Goal: Task Accomplishment & Management: Manage account settings

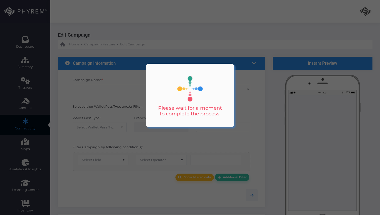
type input "Lake Charles Announcement 1"
select select "15"
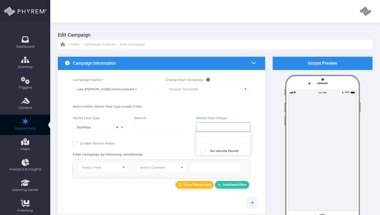
select select "616"
select select "equals"
select select "2424"
select select "pr_wallet_users.user_pass_status"
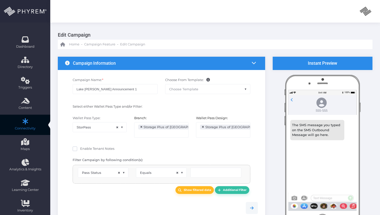
type input "Created"
select select "pr_wallet_users.voided"
select select "equals"
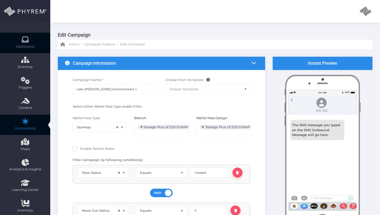
click at [23, 39] on icon at bounding box center [25, 39] width 9 height 0
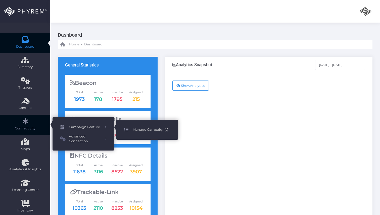
click at [141, 130] on span "Manage Campaign(s)" at bounding box center [152, 130] width 38 height 7
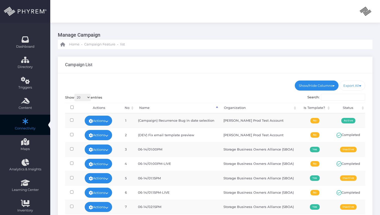
click at [348, 98] on input "Search:" at bounding box center [343, 97] width 44 height 7
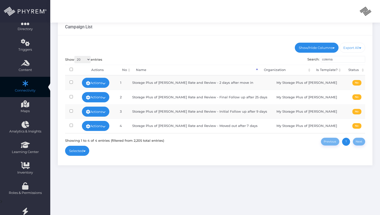
scroll to position [38, 0]
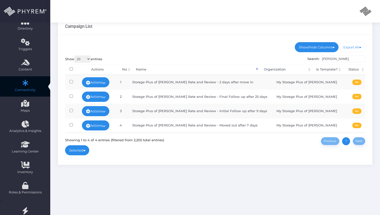
click at [340, 61] on input "coleman" at bounding box center [343, 59] width 44 height 7
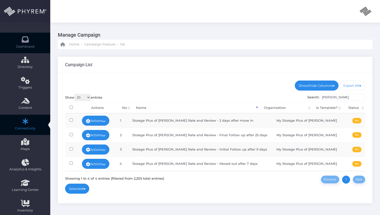
scroll to position [0, 0]
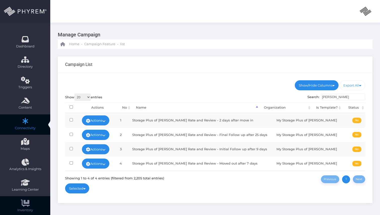
type input "coleman"
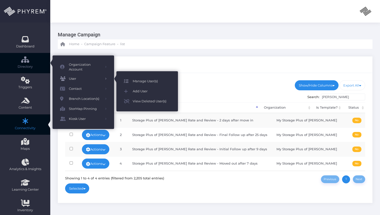
click at [144, 82] on span "Manage User(s)" at bounding box center [152, 81] width 38 height 7
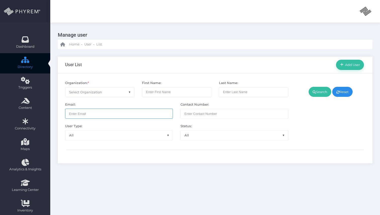
click at [94, 114] on input "text" at bounding box center [119, 114] width 108 height 10
click at [88, 93] on span "Select Organization" at bounding box center [85, 92] width 33 height 4
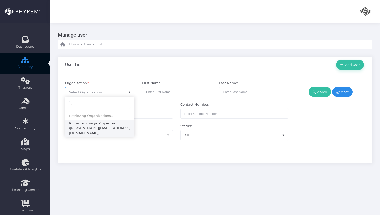
type input "p"
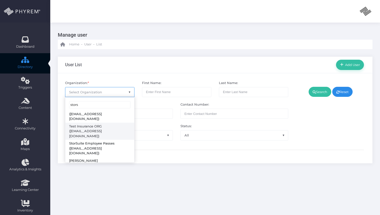
scroll to position [61, 0]
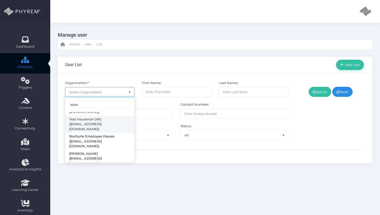
click at [84, 107] on input "stors" at bounding box center [99, 105] width 61 height 8
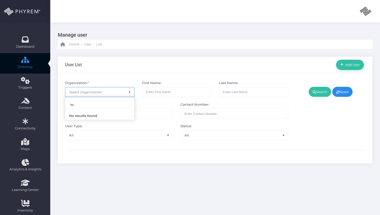
type input "t"
type input "3"
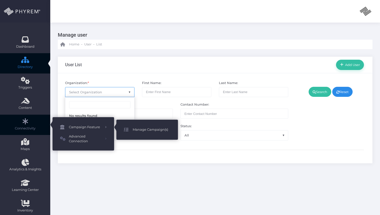
click at [142, 133] on link "Manage Campaign(s)" at bounding box center [147, 130] width 62 height 10
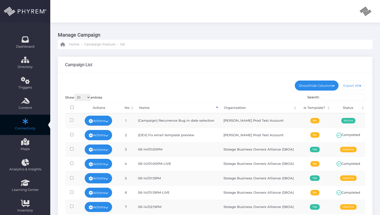
click at [350, 100] on input "Search:" at bounding box center [343, 97] width 44 height 7
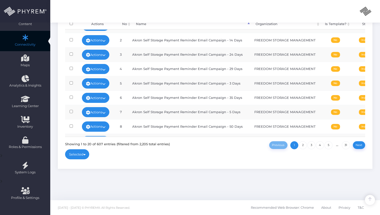
scroll to position [181, 0]
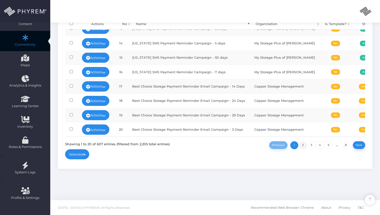
click at [304, 146] on link "2" at bounding box center [303, 146] width 8 height 8
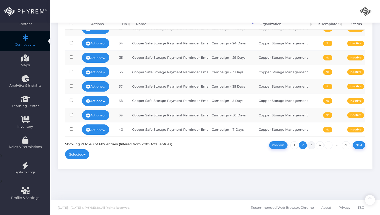
click at [310, 144] on link "3" at bounding box center [311, 146] width 8 height 8
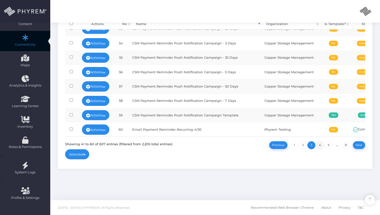
click at [321, 148] on link "4" at bounding box center [320, 146] width 8 height 8
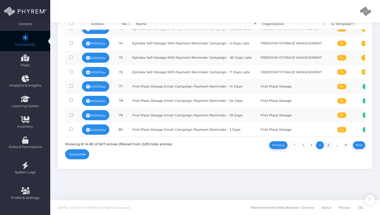
click at [329, 148] on link "5" at bounding box center [328, 146] width 8 height 8
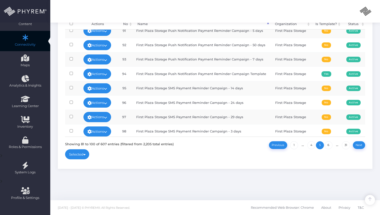
scroll to position [56, 0]
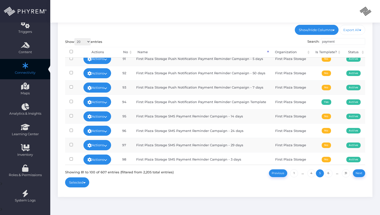
click at [348, 42] on input "payment" at bounding box center [343, 41] width 44 height 7
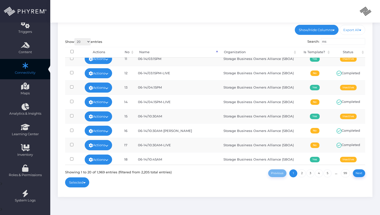
type input "msp"
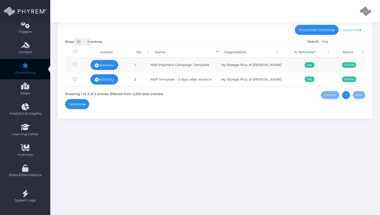
click at [336, 41] on input "msp" at bounding box center [343, 41] width 44 height 7
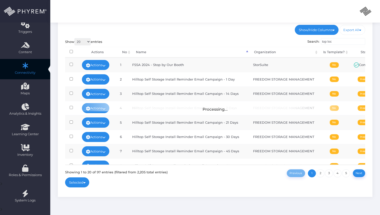
type input "top lock"
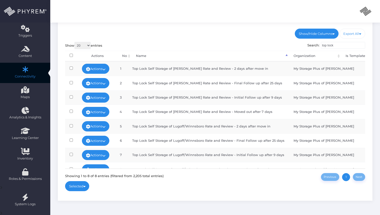
scroll to position [52, 0]
click at [353, 47] on input "top lock" at bounding box center [343, 45] width 44 height 7
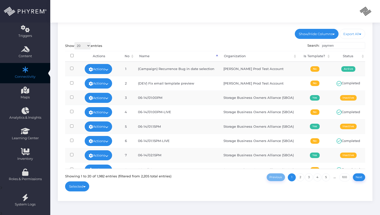
type input "payment"
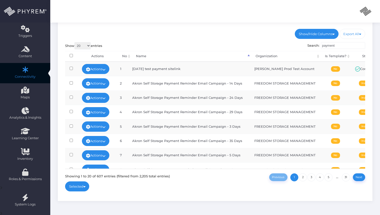
scroll to position [181, 0]
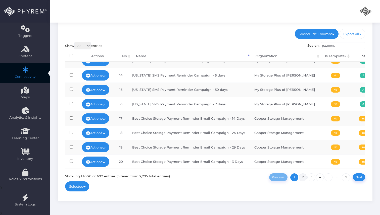
click at [305, 178] on link "2" at bounding box center [303, 178] width 8 height 8
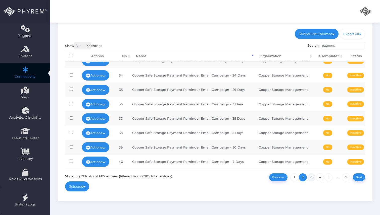
click at [313, 178] on link "3" at bounding box center [311, 178] width 8 height 8
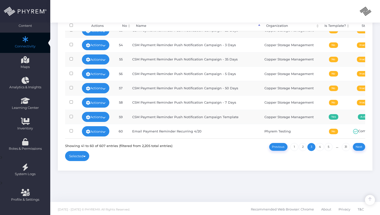
scroll to position [82, 0]
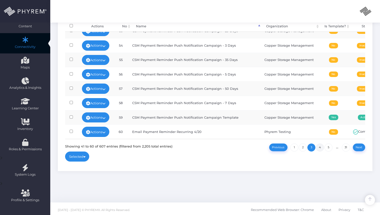
click at [320, 150] on link "4" at bounding box center [320, 148] width 8 height 8
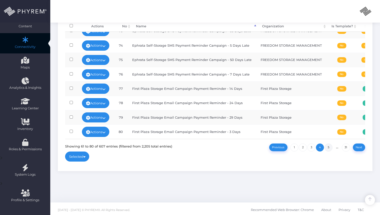
click at [329, 149] on link "5" at bounding box center [328, 148] width 8 height 8
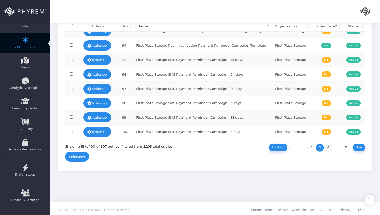
click at [332, 148] on link "6" at bounding box center [328, 148] width 8 height 8
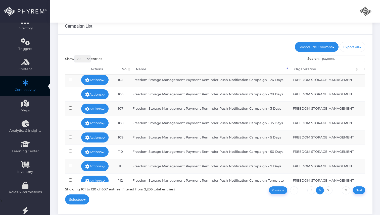
scroll to position [61, 1]
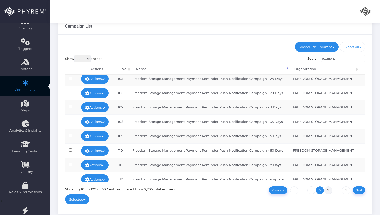
click at [329, 192] on link "7" at bounding box center [328, 191] width 8 height 8
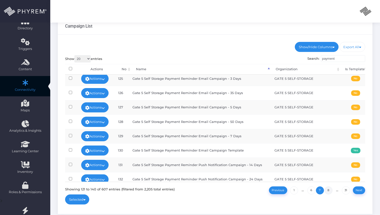
click at [332, 192] on link "8" at bounding box center [328, 191] width 8 height 8
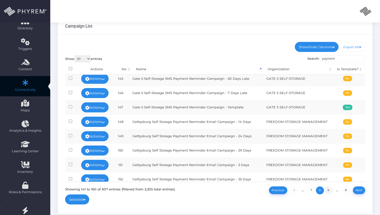
click at [328, 192] on link "9" at bounding box center [328, 191] width 8 height 8
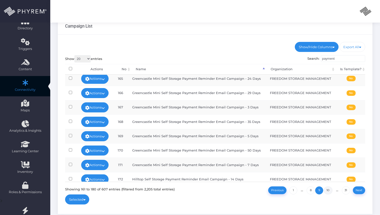
click at [328, 192] on link "10" at bounding box center [328, 191] width 9 height 8
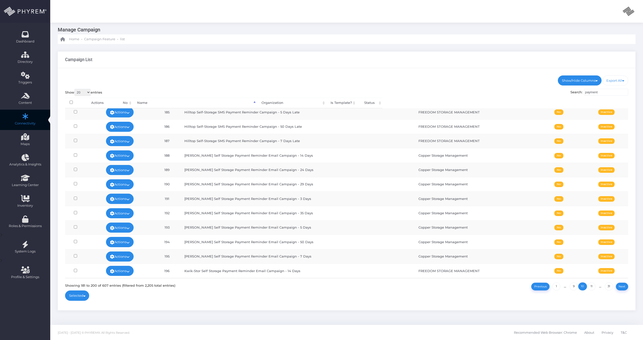
scroll to position [61, 0]
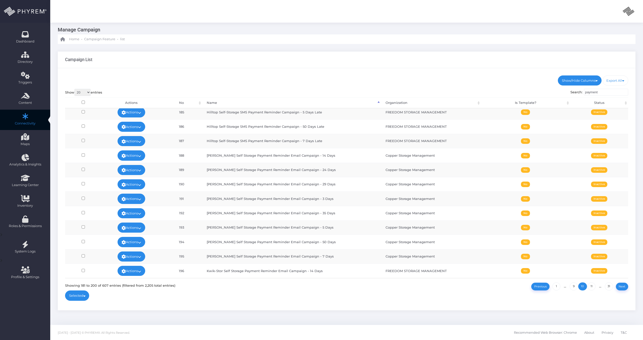
click at [380, 93] on input "payment" at bounding box center [606, 92] width 44 height 7
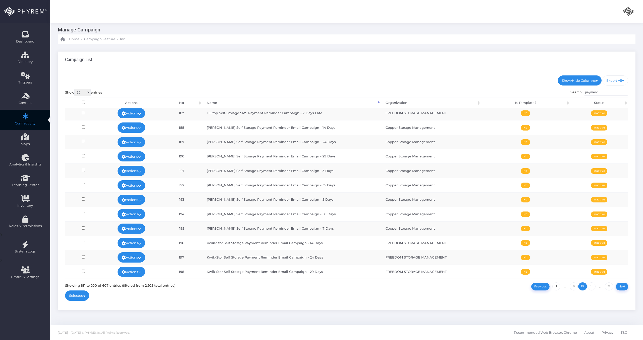
scroll to position [119, 0]
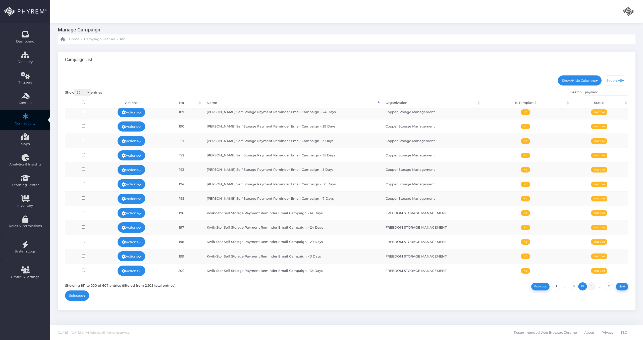
click at [380, 215] on link "11" at bounding box center [592, 286] width 8 height 8
click at [380, 215] on link "12" at bounding box center [592, 286] width 8 height 8
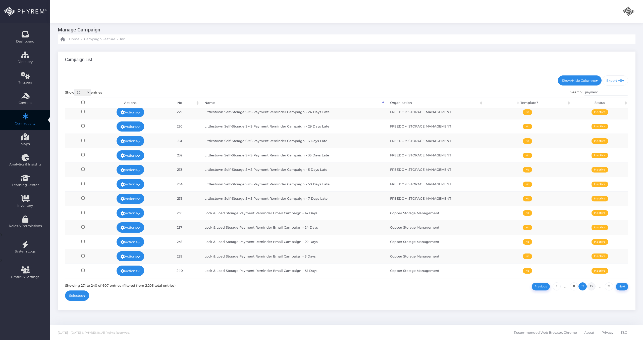
click at [380, 215] on link "13" at bounding box center [592, 286] width 8 height 8
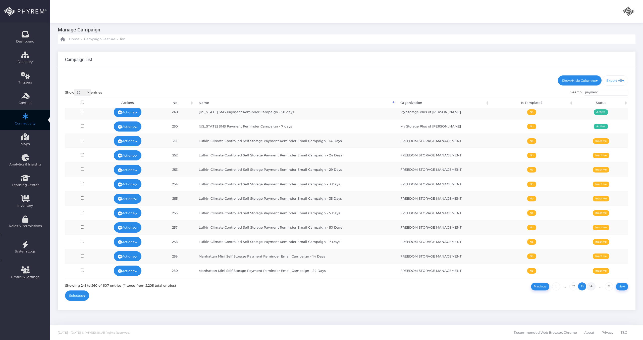
click at [380, 215] on link "14" at bounding box center [591, 286] width 9 height 8
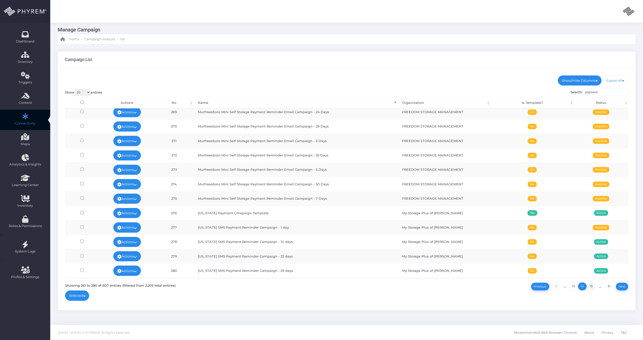
click at [380, 215] on link "15" at bounding box center [592, 286] width 8 height 8
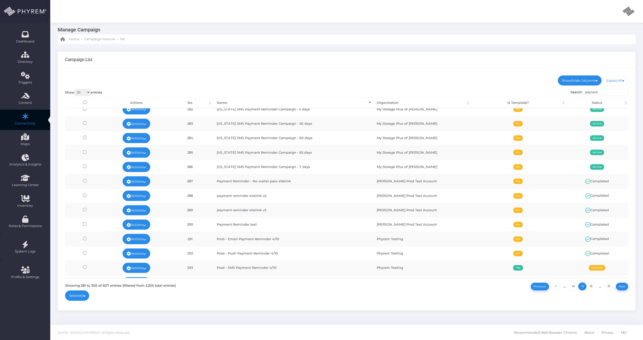
scroll to position [0, 0]
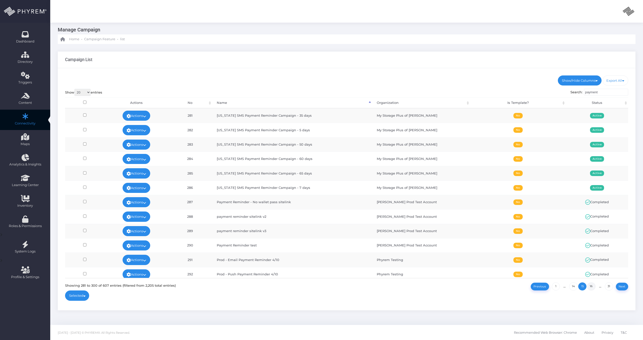
click at [380, 215] on link "16" at bounding box center [591, 286] width 9 height 8
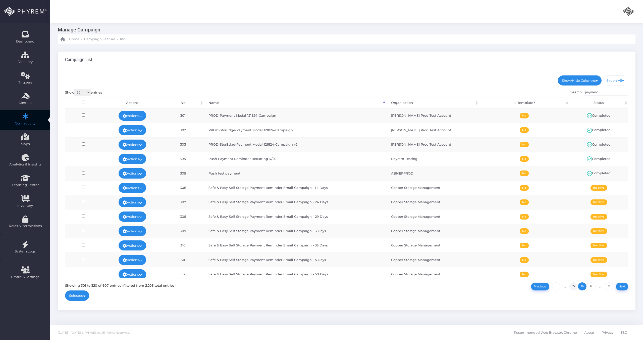
click at [380, 215] on link "15" at bounding box center [574, 286] width 8 height 8
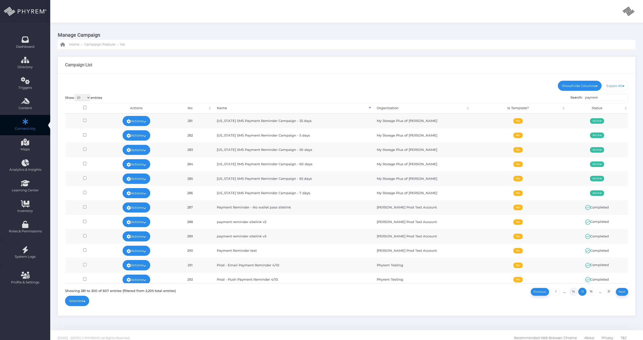
click at [380, 215] on link "14" at bounding box center [574, 292] width 9 height 8
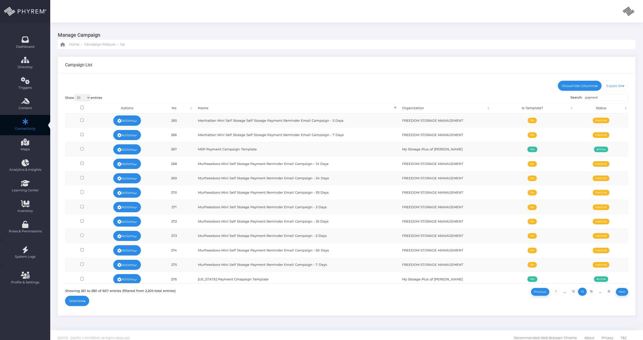
scroll to position [119, 0]
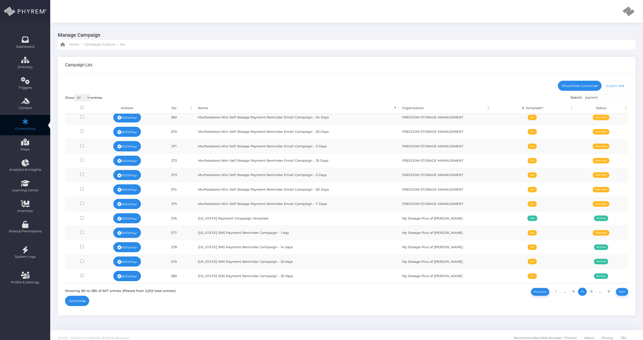
click at [380, 108] on th "Organization" at bounding box center [444, 108] width 93 height 11
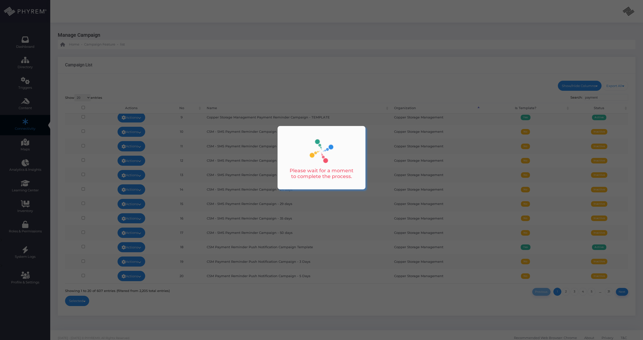
scroll to position [0, 0]
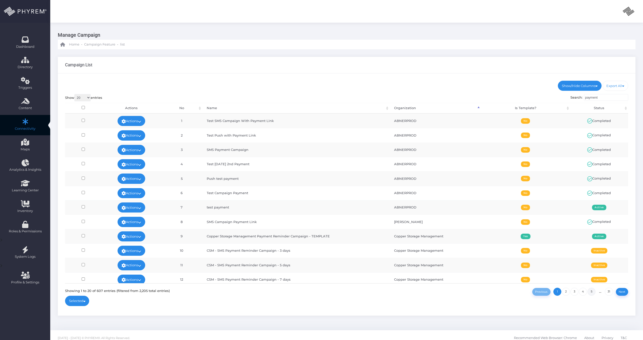
click at [380, 215] on link "5" at bounding box center [592, 292] width 8 height 8
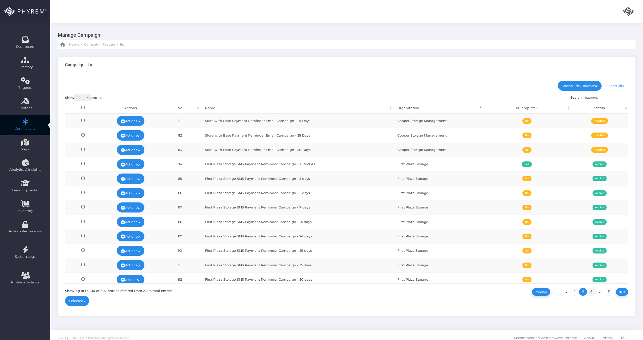
click at [380, 215] on link "6" at bounding box center [592, 292] width 8 height 8
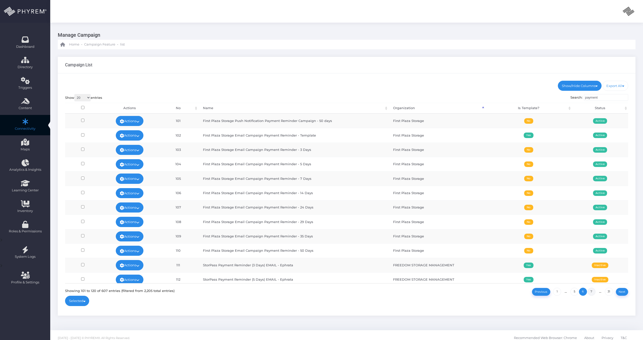
click at [380, 215] on link "7" at bounding box center [592, 292] width 8 height 8
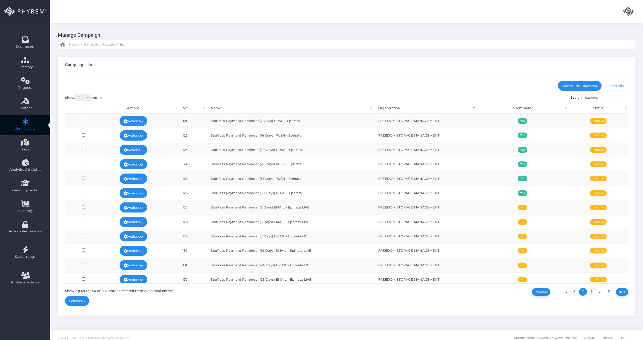
click at [380, 215] on link "8" at bounding box center [592, 292] width 8 height 8
click at [380, 215] on link "31" at bounding box center [609, 292] width 8 height 8
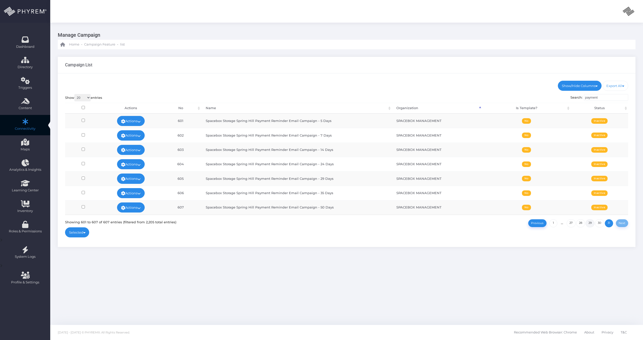
click at [380, 215] on link "29" at bounding box center [590, 223] width 9 height 8
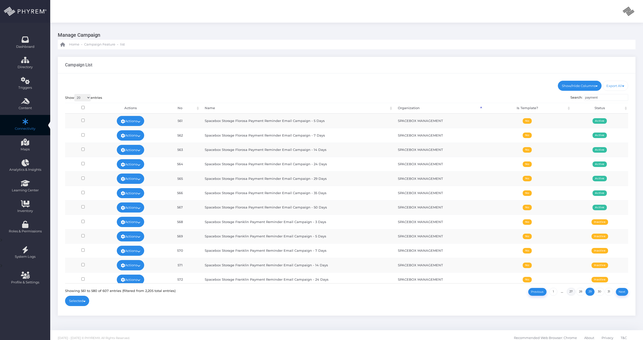
click at [380, 215] on link "27" at bounding box center [571, 292] width 9 height 8
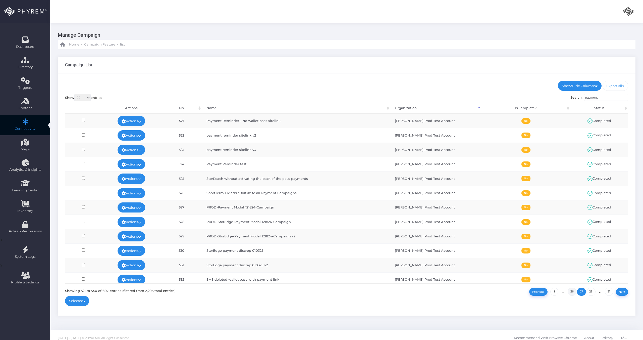
click at [380, 215] on link "26" at bounding box center [572, 292] width 9 height 8
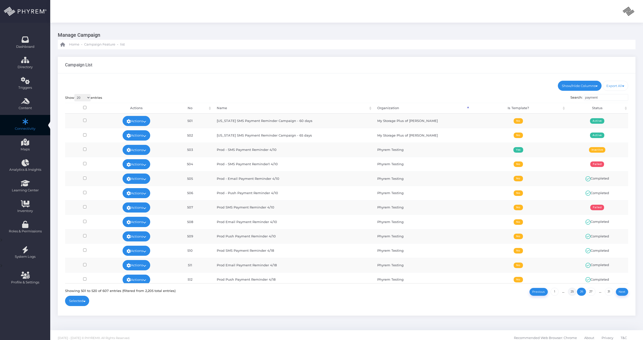
click at [380, 215] on link "25" at bounding box center [572, 292] width 9 height 8
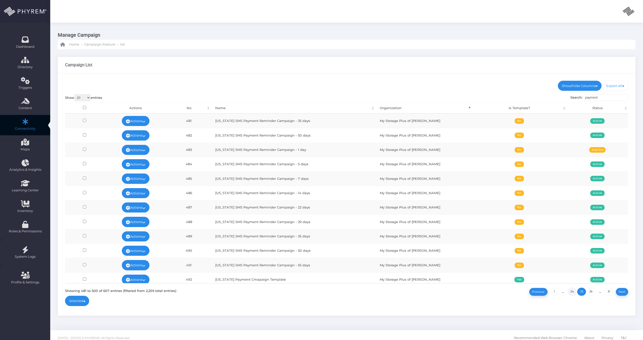
click at [380, 215] on link "24" at bounding box center [572, 292] width 9 height 8
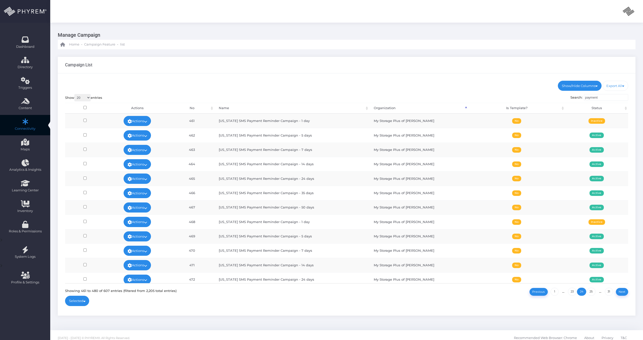
click at [272, 124] on td "Texas SMS Payment Reminder Campaign - 1 day" at bounding box center [291, 121] width 155 height 14
click at [264, 120] on td "Texas SMS Payment Reminder Campaign - 1 day" at bounding box center [291, 121] width 155 height 14
click at [143, 119] on link "Actions" at bounding box center [138, 121] width 28 height 10
click at [133, 160] on link "View Stats" at bounding box center [129, 161] width 48 height 10
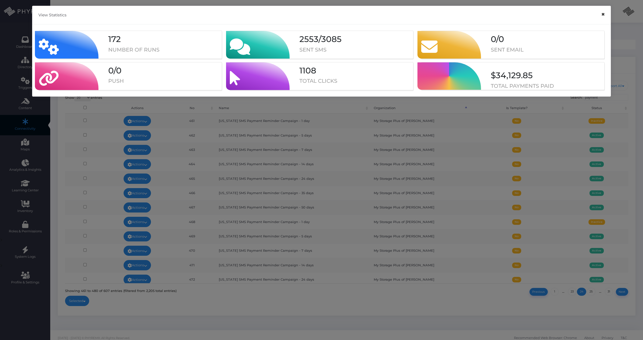
click at [380, 13] on button "×" at bounding box center [603, 14] width 10 height 11
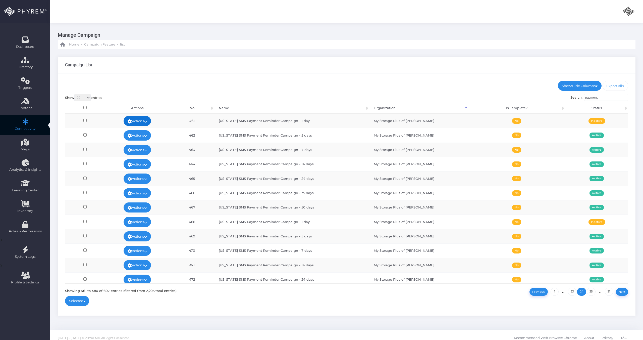
click at [145, 123] on link "Actions" at bounding box center [138, 121] width 28 height 10
click at [243, 116] on td "Texas SMS Payment Reminder Campaign - 1 day" at bounding box center [291, 120] width 155 height 14
click at [142, 137] on link "Actions" at bounding box center [138, 135] width 28 height 10
click at [184, 135] on td "462" at bounding box center [192, 135] width 45 height 14
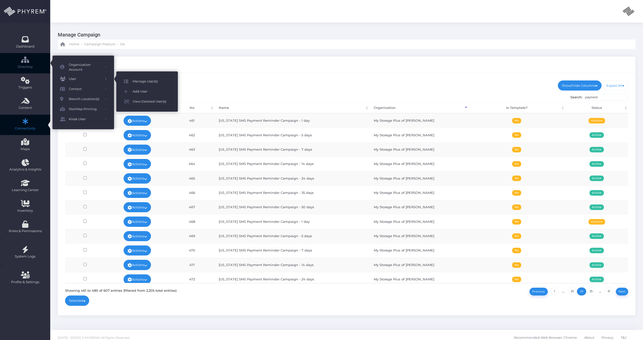
click at [157, 80] on span "Manage User(s)" at bounding box center [152, 81] width 38 height 7
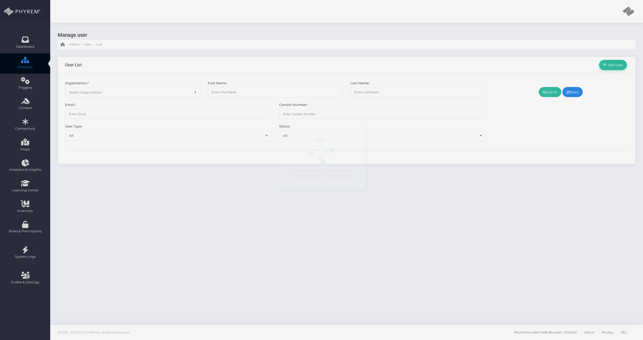
click at [127, 88] on span "Select Organization" at bounding box center [132, 92] width 135 height 10
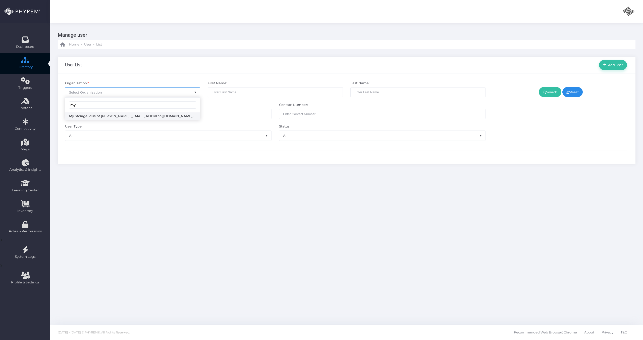
type input "my"
select select "4807"
click at [554, 94] on link "Search" at bounding box center [550, 92] width 23 height 10
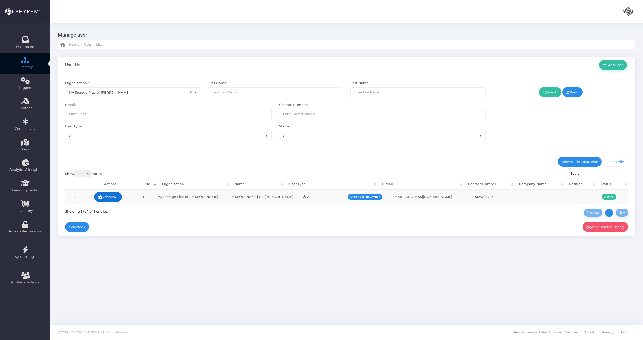
click at [119, 194] on link "Actions" at bounding box center [108, 197] width 28 height 10
click at [115, 233] on link "Sign In" at bounding box center [109, 235] width 33 height 10
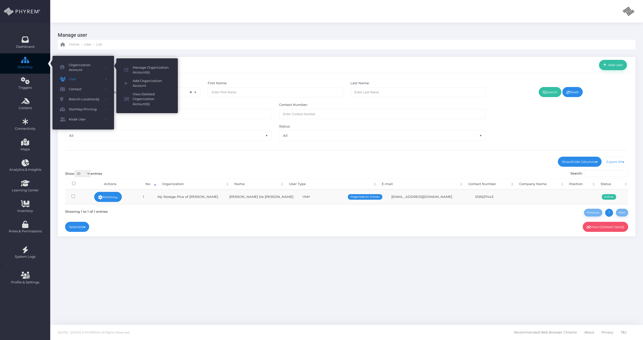
click at [203, 65] on div "User List Add User" at bounding box center [347, 65] width 578 height 17
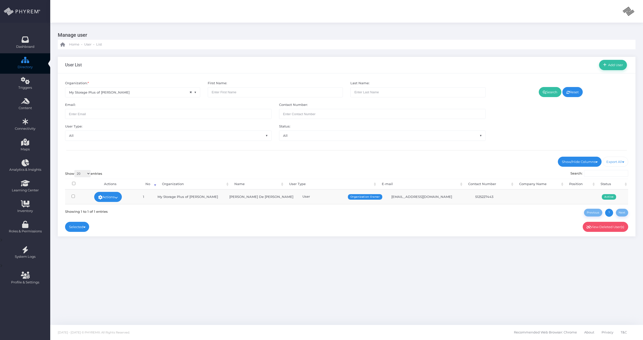
select select
click at [112, 105] on input "search" at bounding box center [132, 105] width 127 height 8
type input "o"
type input "p"
type input "pinn"
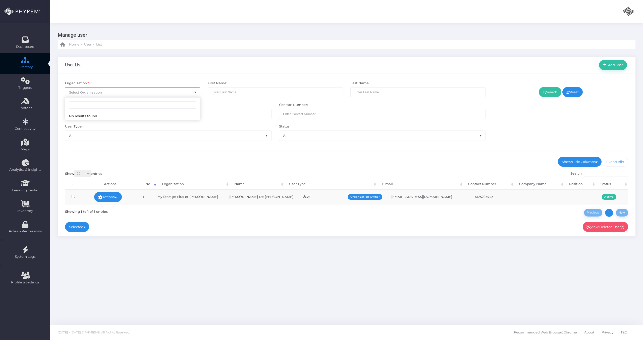
click at [151, 49] on div "User List Add User Organization: * Select Organization First Name: Last Name:" at bounding box center [346, 146] width 593 height 195
click at [105, 87] on span "Select Organization" at bounding box center [132, 92] width 135 height 10
type input "am"
click at [574, 96] on link "Reset" at bounding box center [573, 92] width 20 height 10
select select
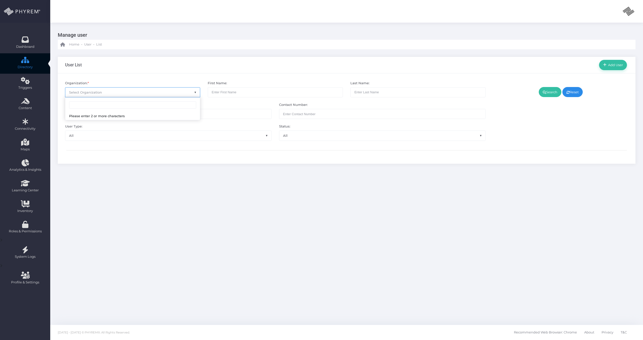
click at [112, 94] on span "Select Organization" at bounding box center [132, 92] width 135 height 10
type input "pin"
